Goal: Book appointment/travel/reservation

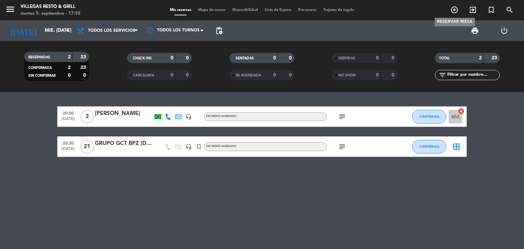
click at [452, 11] on icon "add_circle_outline" at bounding box center [454, 10] width 8 height 8
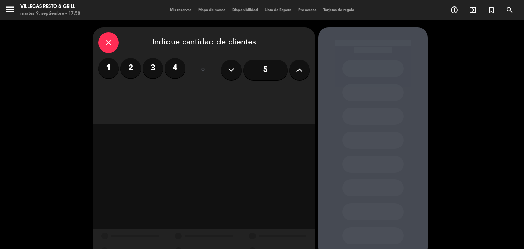
click at [297, 71] on icon at bounding box center [299, 70] width 6 height 10
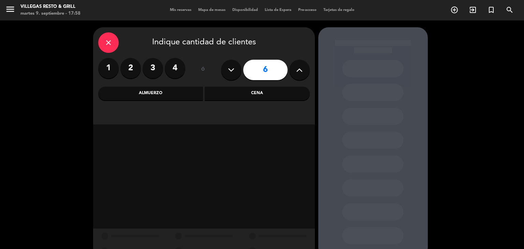
click at [297, 71] on icon at bounding box center [299, 70] width 6 height 10
type input "9"
click at [275, 91] on div "Cena" at bounding box center [257, 94] width 105 height 14
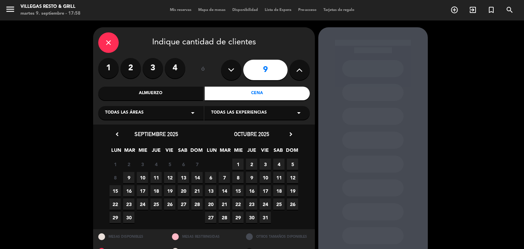
click at [142, 190] on span "17" at bounding box center [142, 190] width 11 height 11
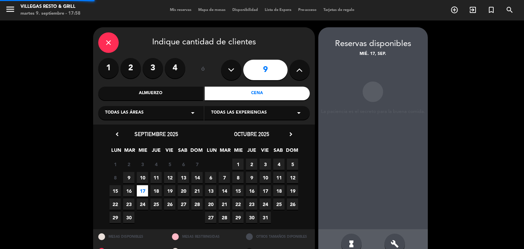
scroll to position [16, 0]
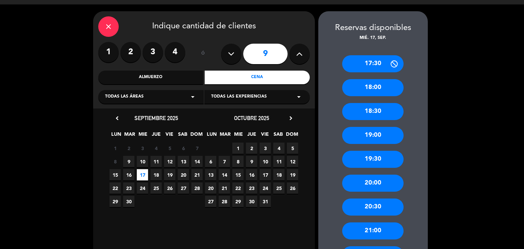
click at [378, 182] on div "20:00" at bounding box center [372, 183] width 61 height 17
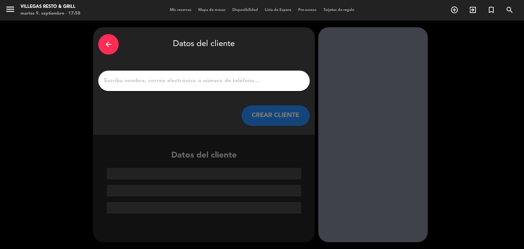
click at [154, 79] on input "1" at bounding box center [203, 81] width 201 height 10
paste input "JAVIERPENDZIK"
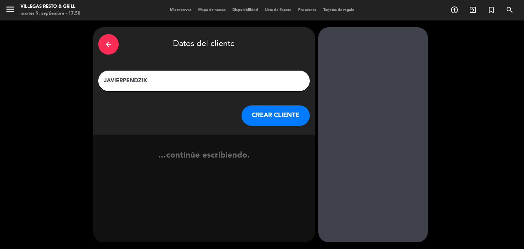
type input "JAVIERPENDZIK"
click at [274, 121] on button "CREAR CLIENTE" at bounding box center [275, 115] width 68 height 20
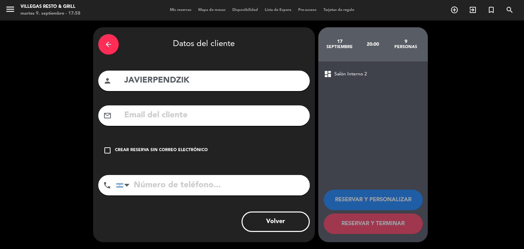
click at [109, 152] on icon "check_box_outline_blank" at bounding box center [107, 150] width 8 height 8
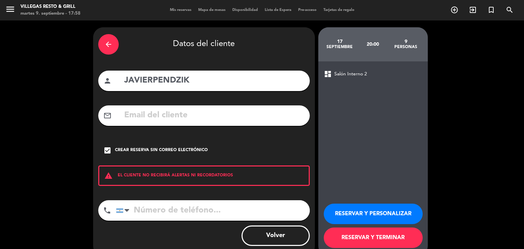
click at [359, 219] on button "RESERVAR Y PERSONALIZAR" at bounding box center [373, 214] width 99 height 20
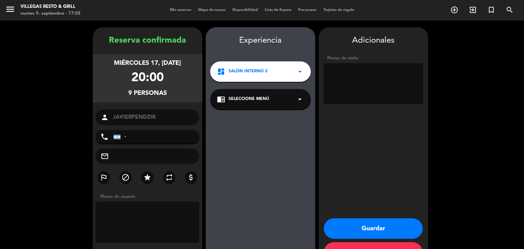
scroll to position [24, 0]
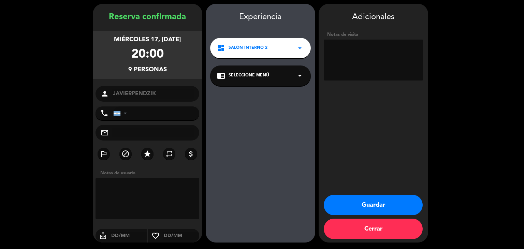
click at [157, 189] on textarea at bounding box center [148, 198] width 104 height 41
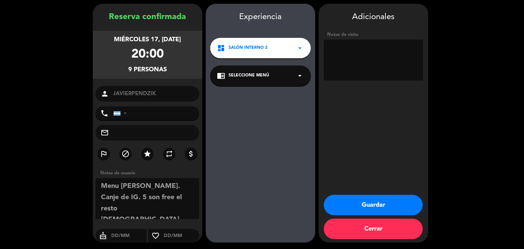
type textarea "Menu [PERSON_NAME]. Canje de IG. 5 son free el resto [DEMOGRAPHIC_DATA]"
click at [343, 201] on button "Guardar" at bounding box center [373, 205] width 99 height 20
